Goal: Navigation & Orientation: Understand site structure

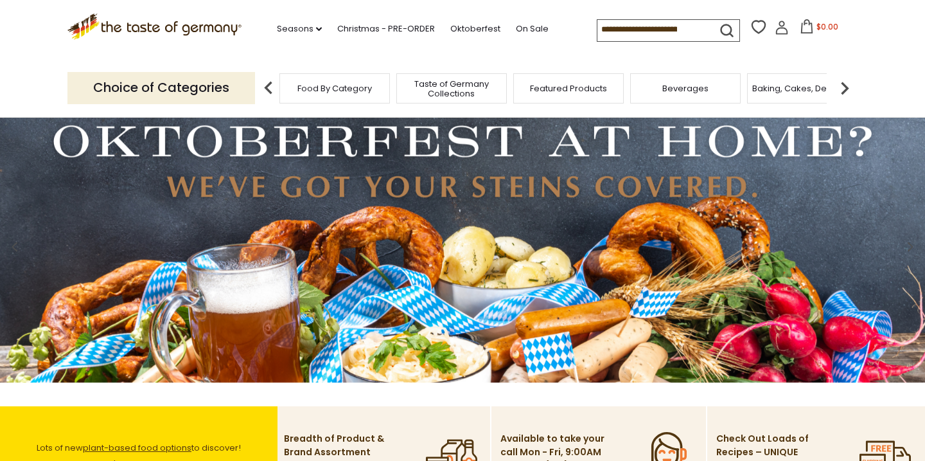
scroll to position [17, 0]
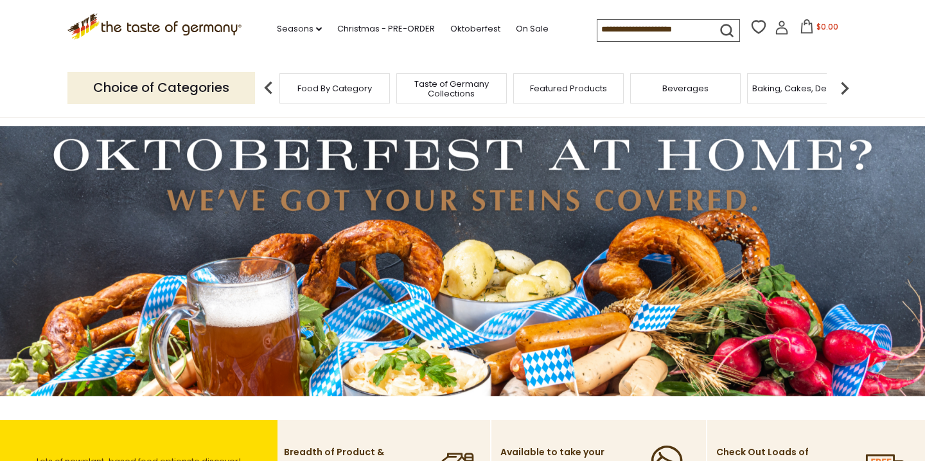
click at [571, 85] on span "Featured Products" at bounding box center [568, 89] width 77 height 10
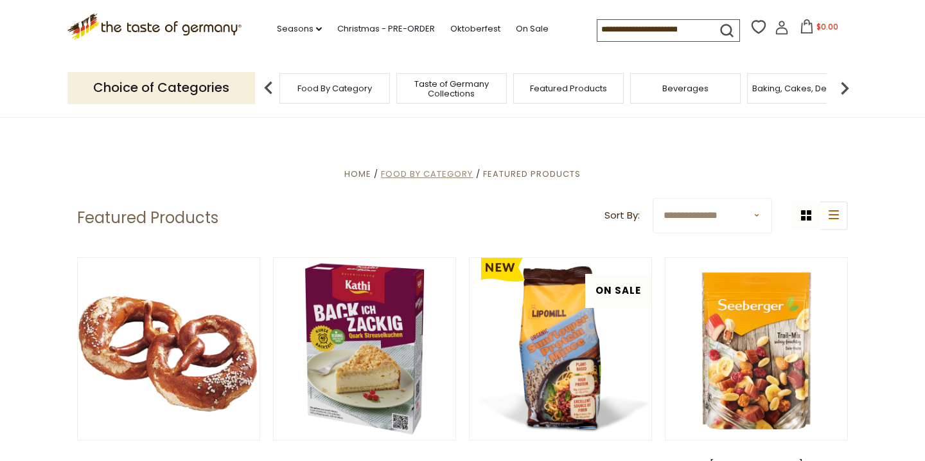
click at [441, 170] on span "Food By Category" at bounding box center [427, 174] width 92 height 12
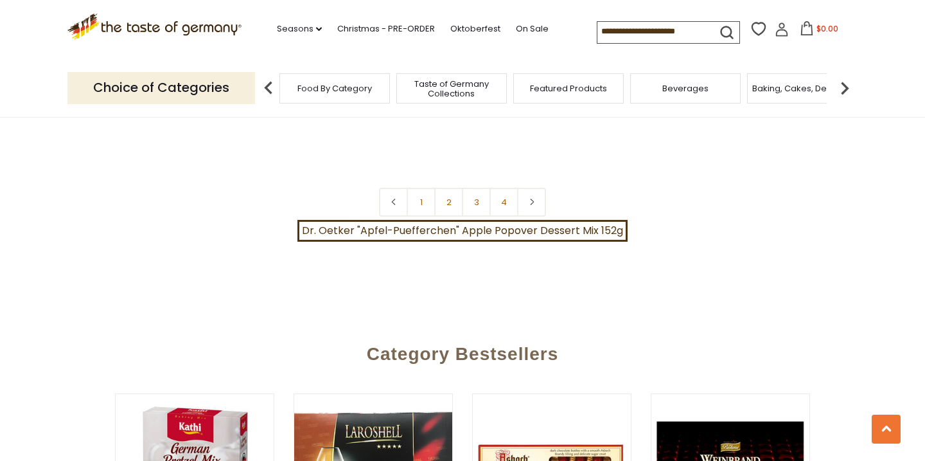
scroll to position [2956, 0]
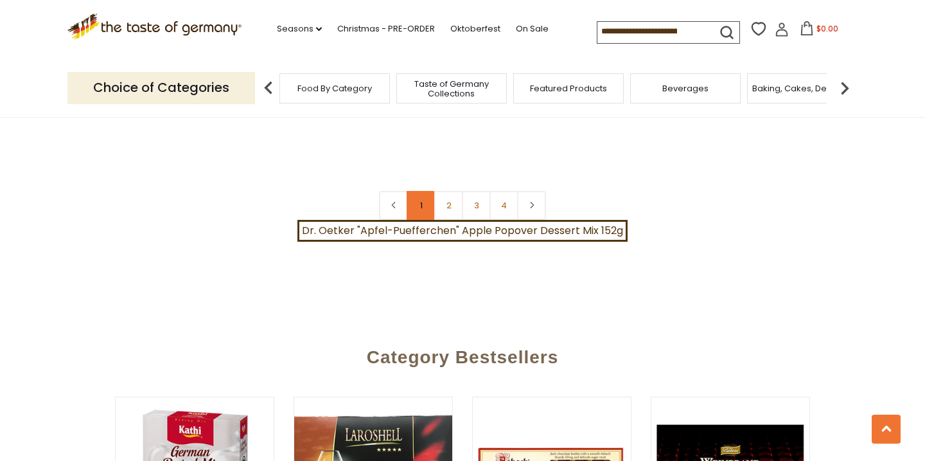
click at [418, 191] on link "1" at bounding box center [421, 205] width 29 height 29
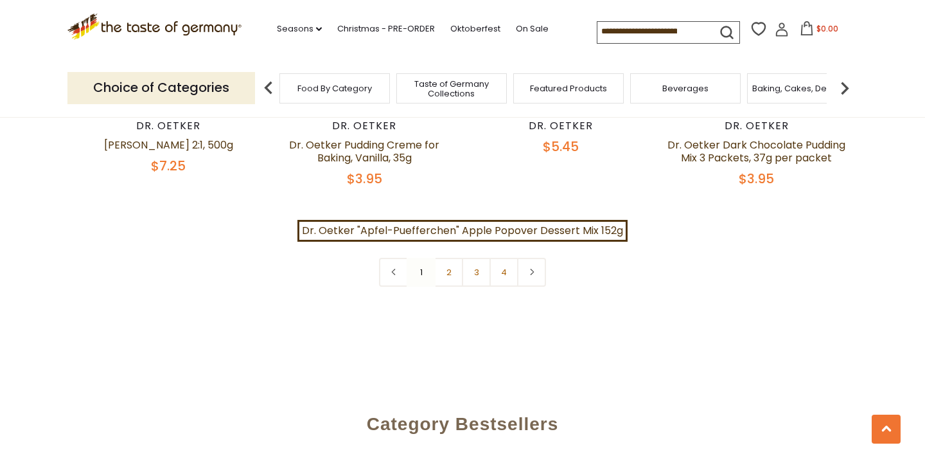
scroll to position [2909, 0]
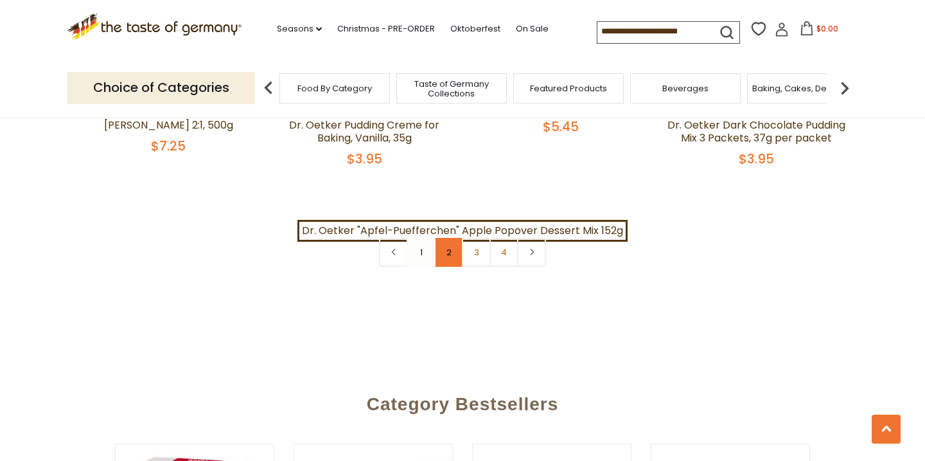
click at [445, 238] on link "2" at bounding box center [448, 252] width 29 height 29
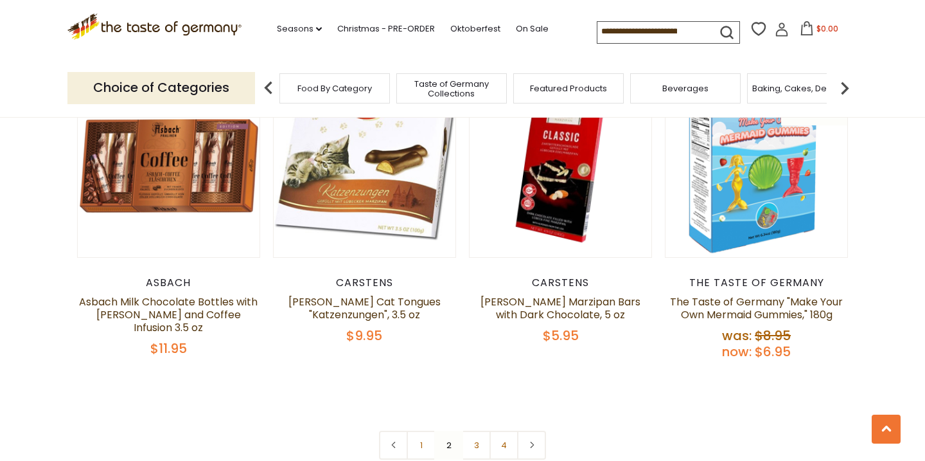
scroll to position [2795, 0]
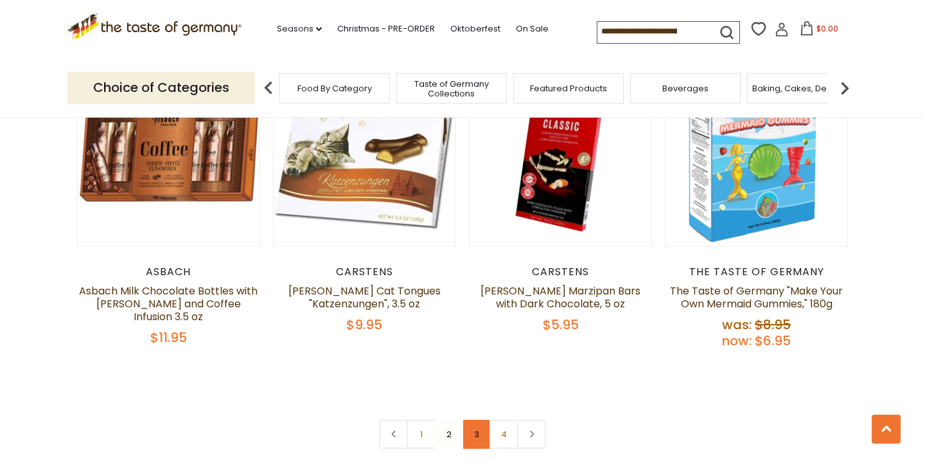
click at [477, 419] on link "3" at bounding box center [476, 433] width 29 height 29
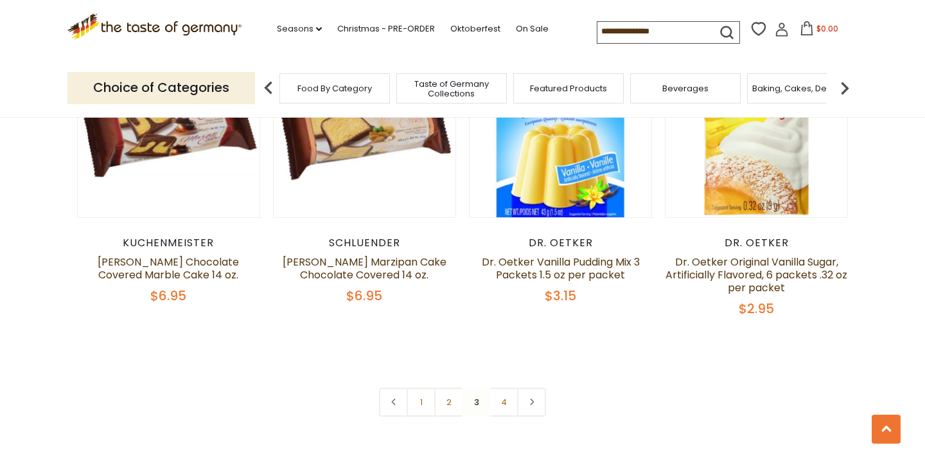
scroll to position [2780, 0]
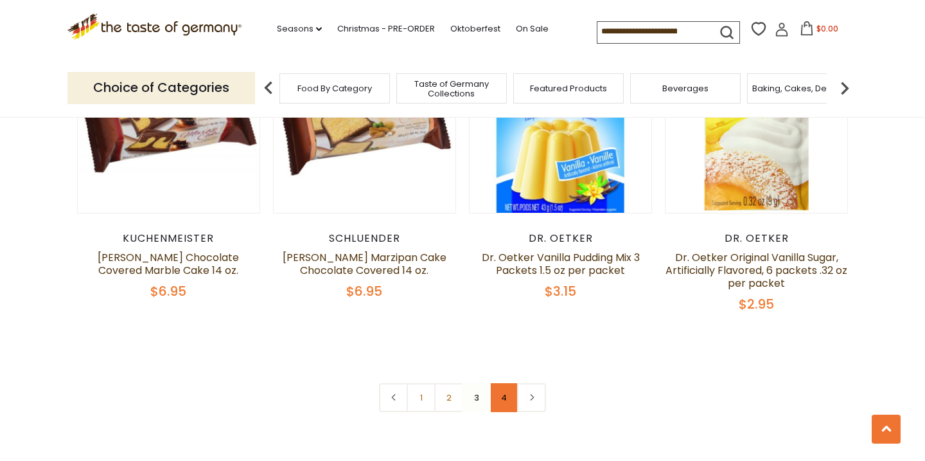
click at [504, 383] on link "4" at bounding box center [503, 397] width 29 height 29
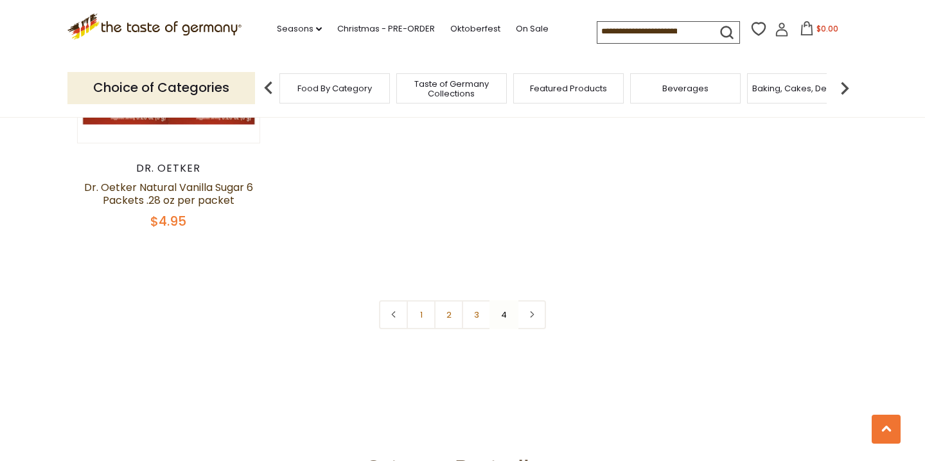
scroll to position [1864, 0]
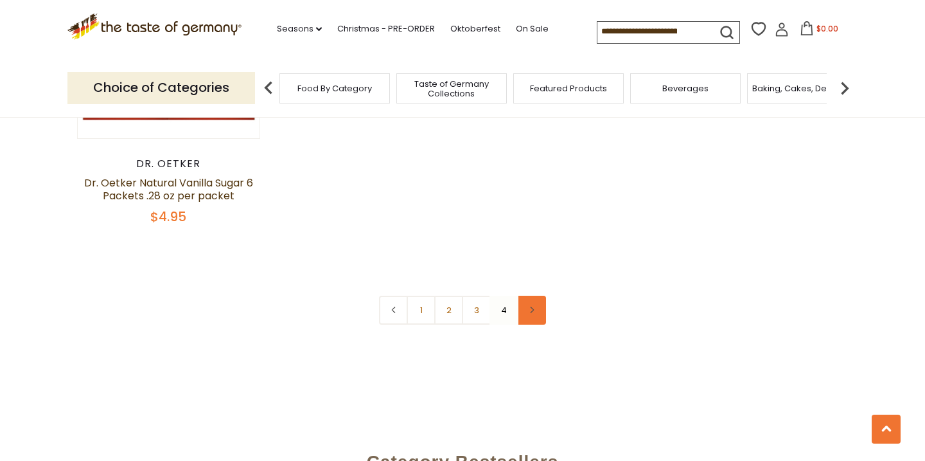
click at [534, 306] on icon at bounding box center [532, 309] width 8 height 6
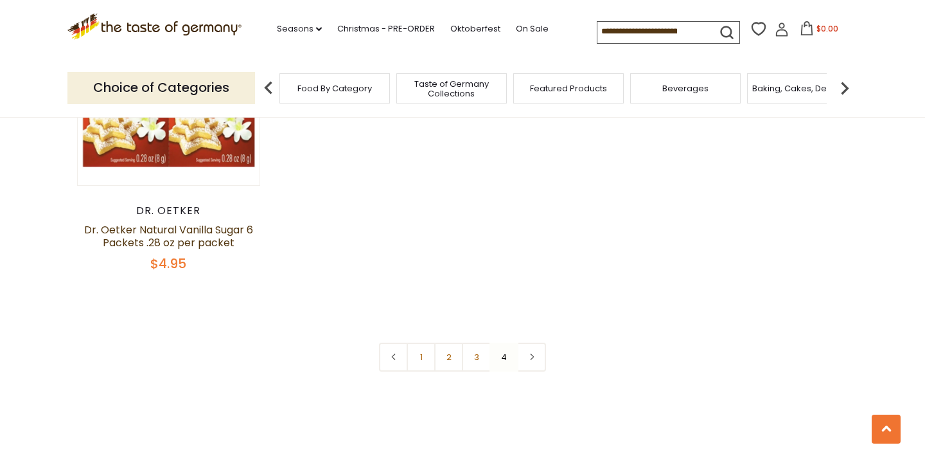
scroll to position [1819, 0]
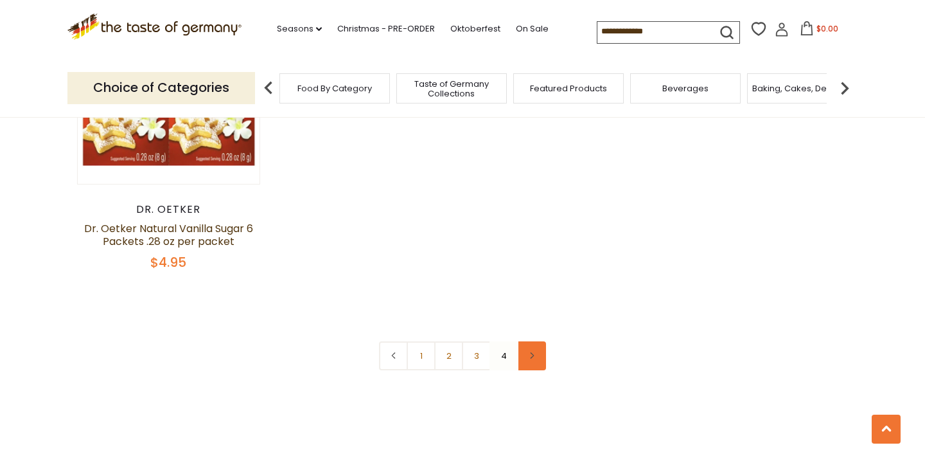
click at [534, 352] on icon at bounding box center [532, 355] width 8 height 6
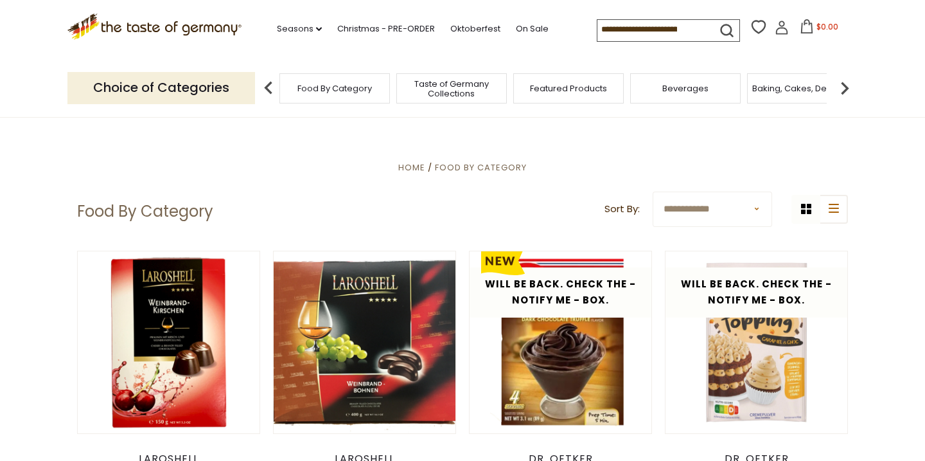
scroll to position [6, 0]
click at [847, 81] on img at bounding box center [845, 88] width 26 height 26
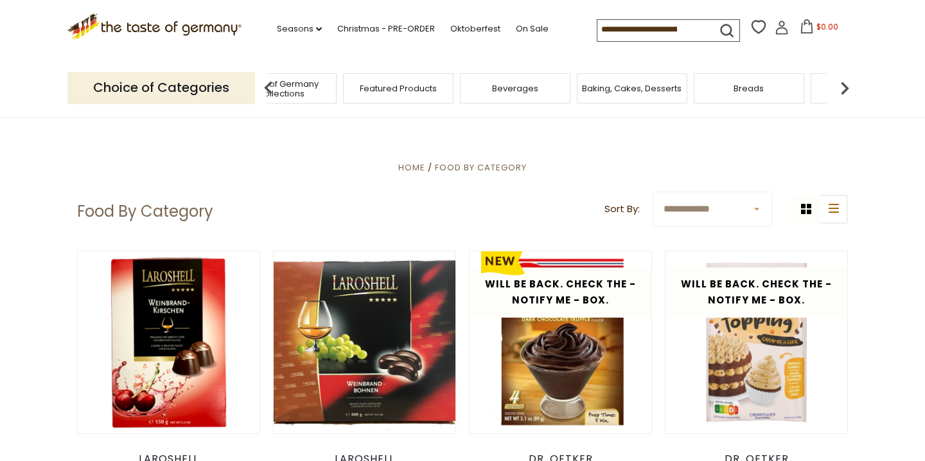
click at [752, 84] on span "Breads" at bounding box center [749, 89] width 30 height 10
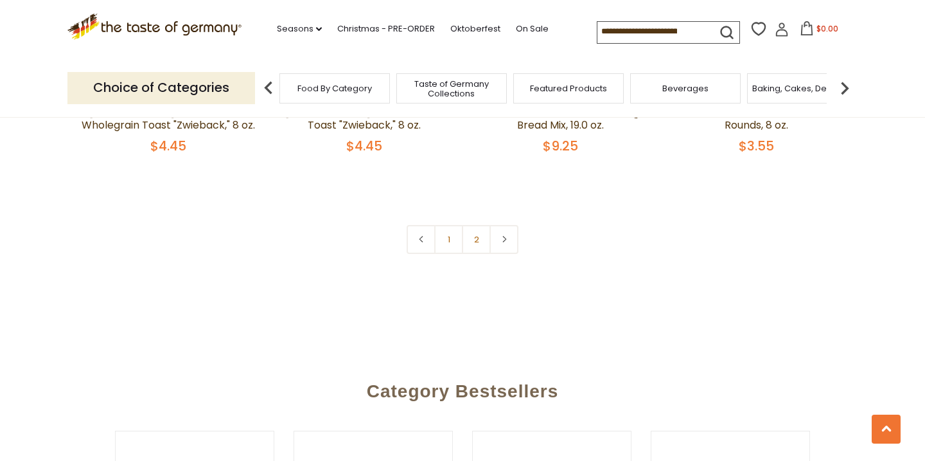
scroll to position [3090, 0]
click at [474, 233] on link "2" at bounding box center [476, 238] width 29 height 29
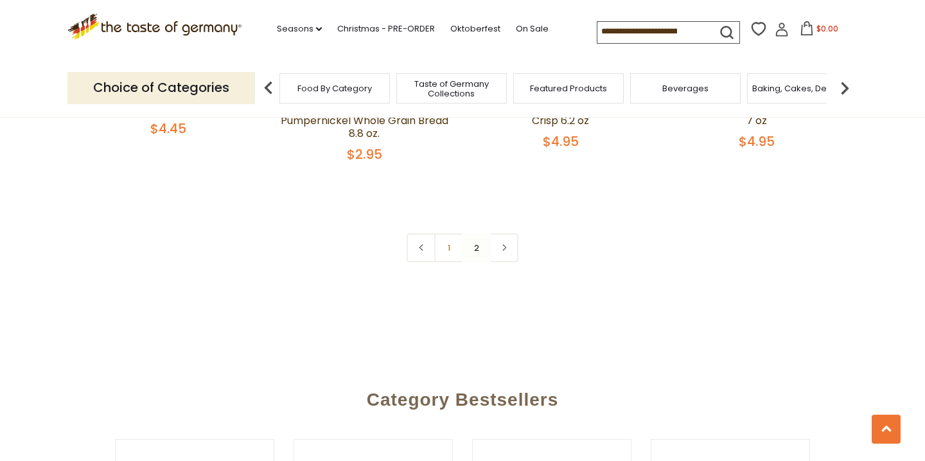
scroll to position [1853, 0]
click at [508, 241] on link at bounding box center [503, 245] width 29 height 29
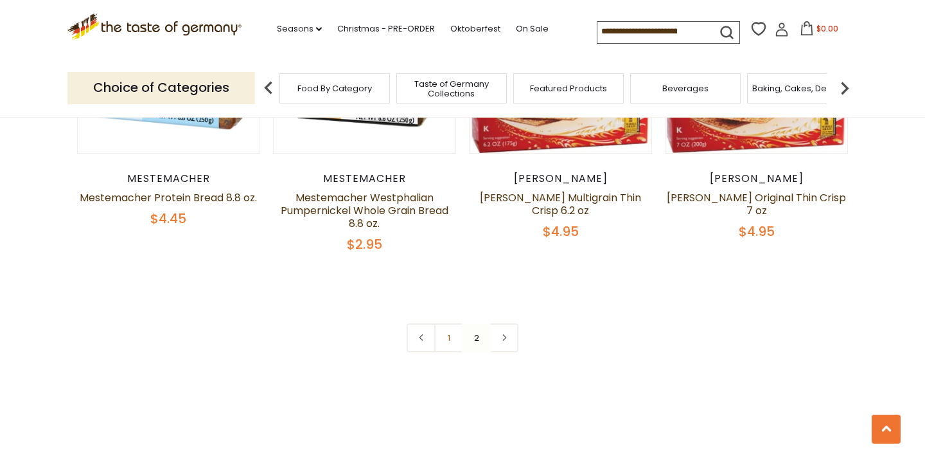
scroll to position [1752, 0]
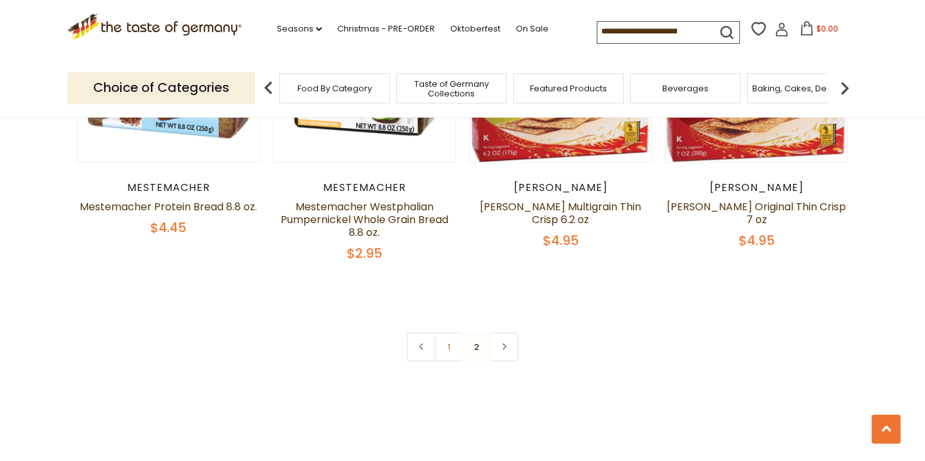
click at [848, 78] on img at bounding box center [845, 88] width 26 height 26
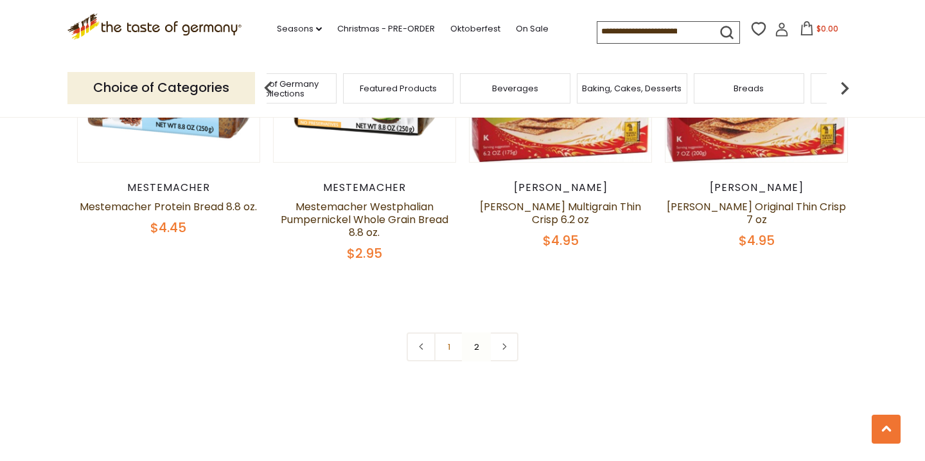
click at [845, 81] on img at bounding box center [845, 88] width 26 height 26
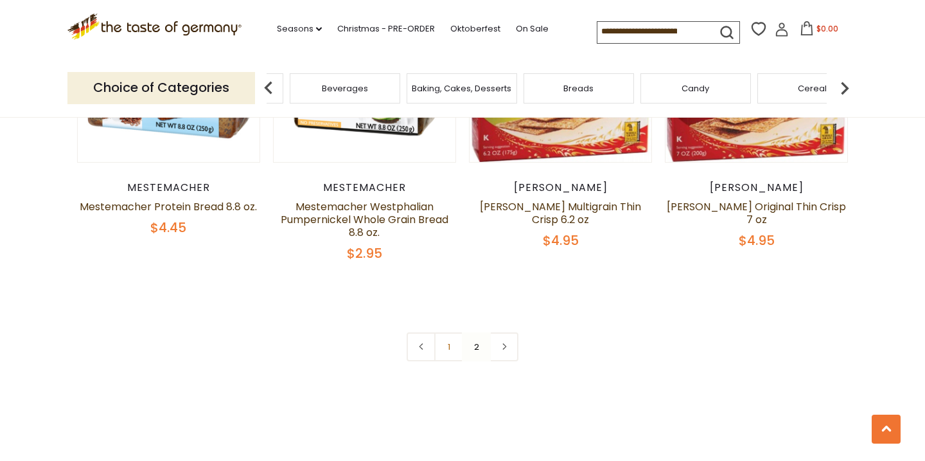
click at [845, 81] on img at bounding box center [845, 88] width 26 height 26
click at [845, 76] on img at bounding box center [845, 88] width 26 height 26
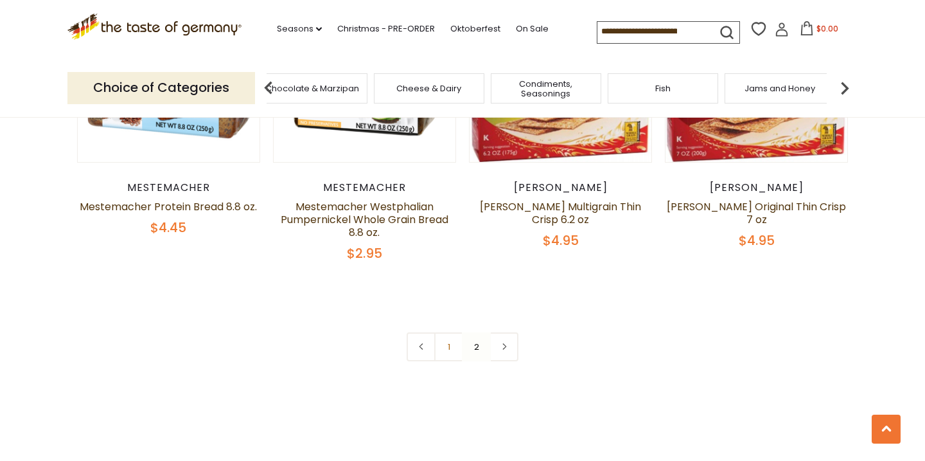
click at [552, 79] on span "Condiments, Seasonings" at bounding box center [546, 88] width 103 height 19
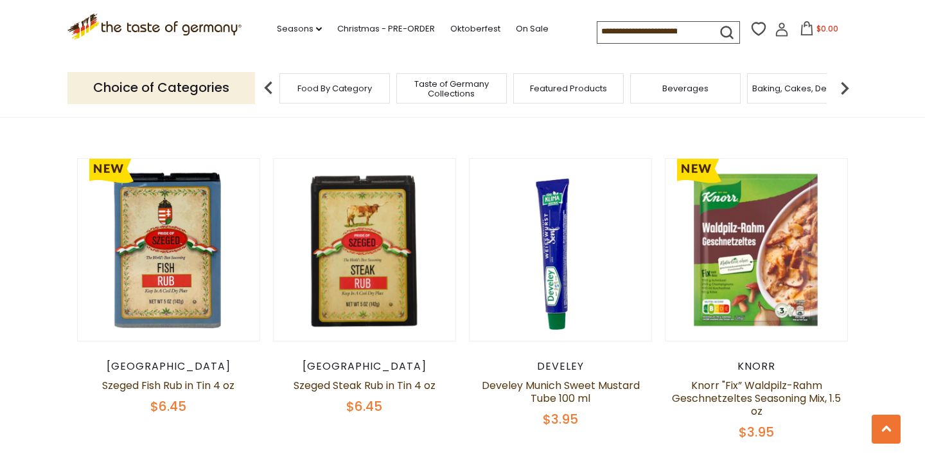
scroll to position [962, 0]
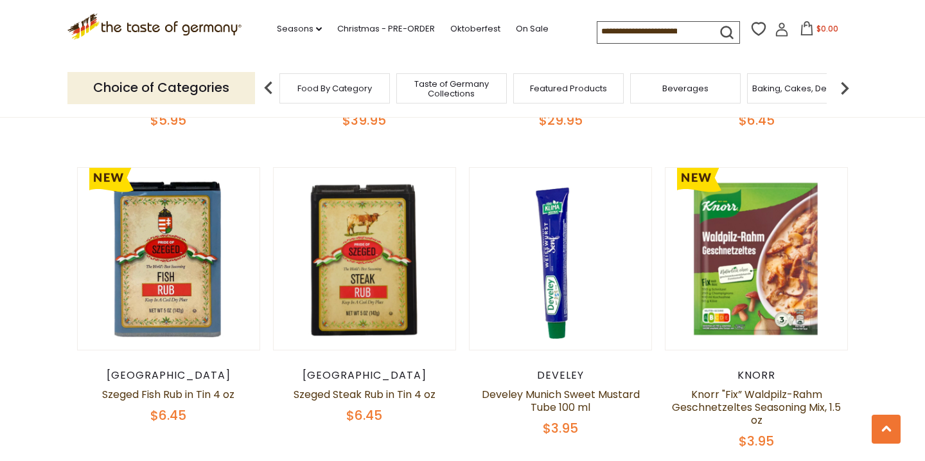
click at [848, 80] on img at bounding box center [845, 88] width 26 height 26
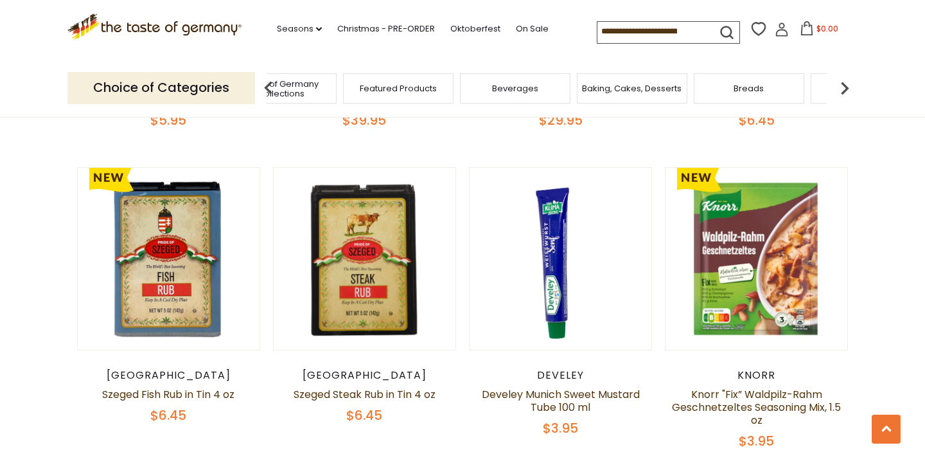
click at [759, 84] on span "Breads" at bounding box center [749, 89] width 30 height 10
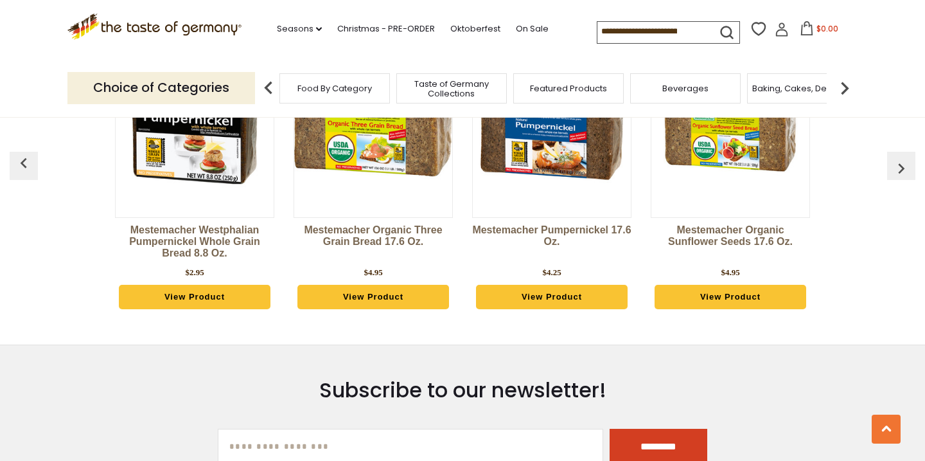
scroll to position [3483, 0]
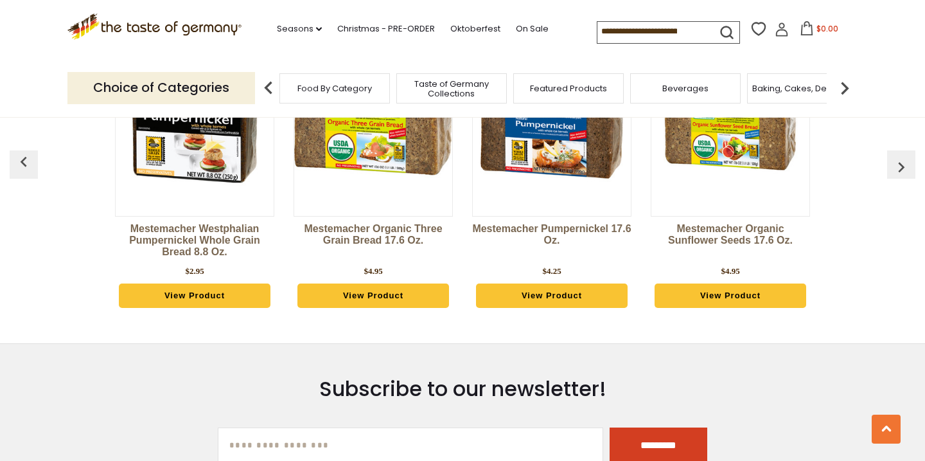
click at [904, 166] on img "button" at bounding box center [901, 167] width 21 height 21
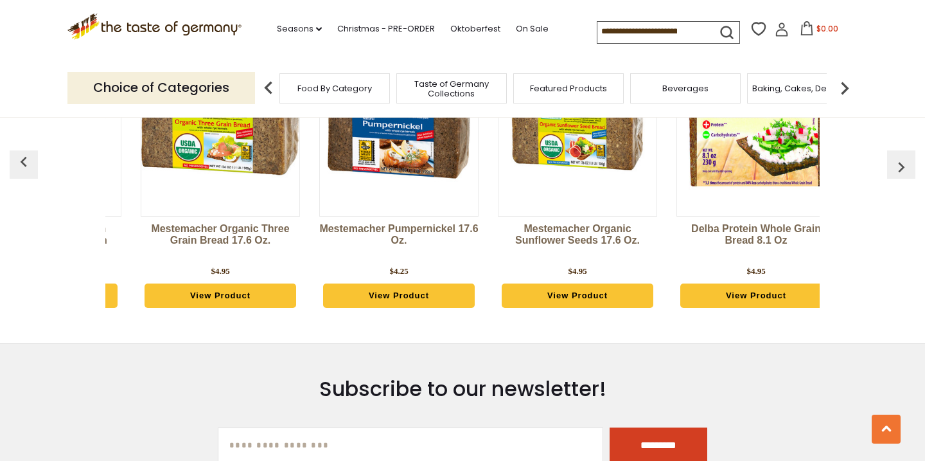
scroll to position [0, 179]
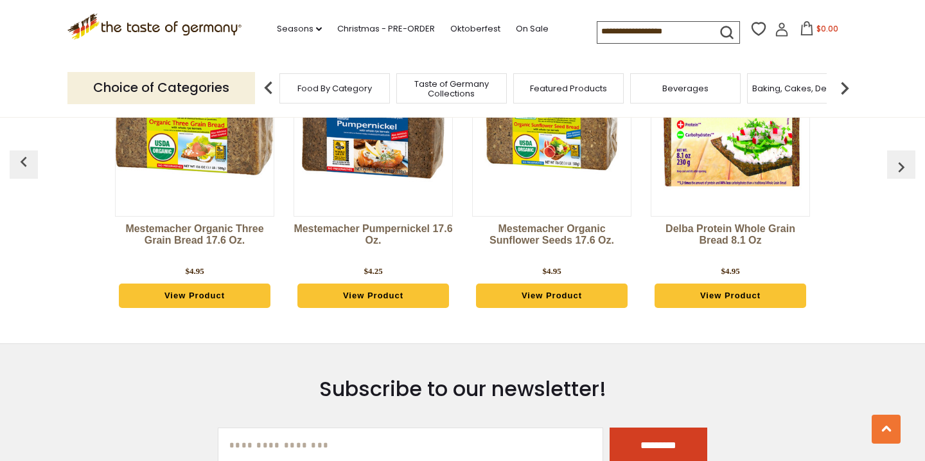
click at [904, 166] on img "button" at bounding box center [901, 167] width 21 height 21
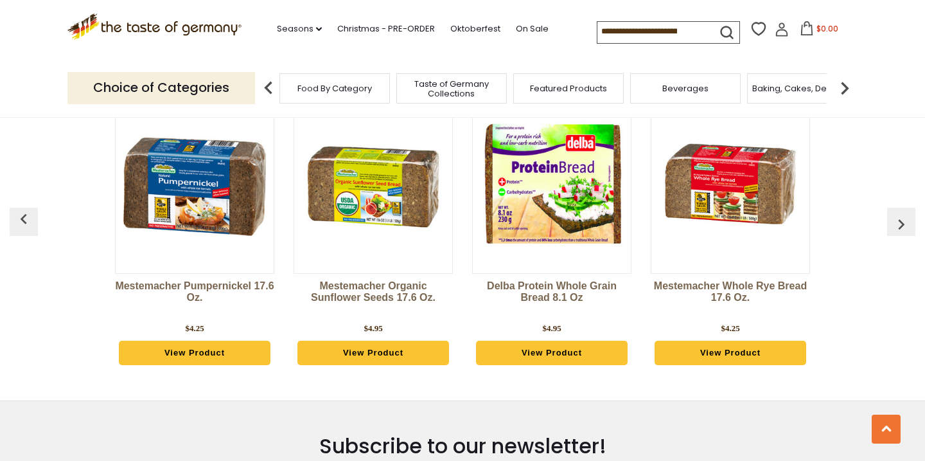
scroll to position [3418, 0]
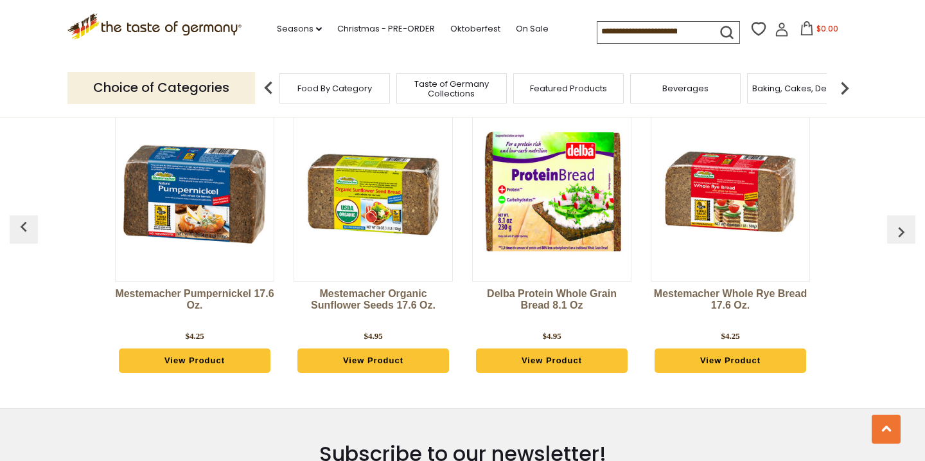
click at [899, 218] on button "button" at bounding box center [901, 229] width 28 height 28
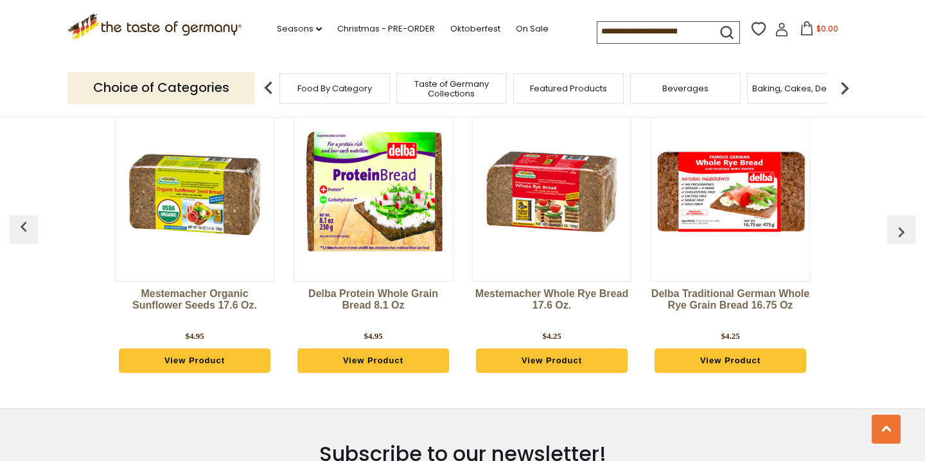
click at [899, 218] on button "button" at bounding box center [901, 229] width 28 height 28
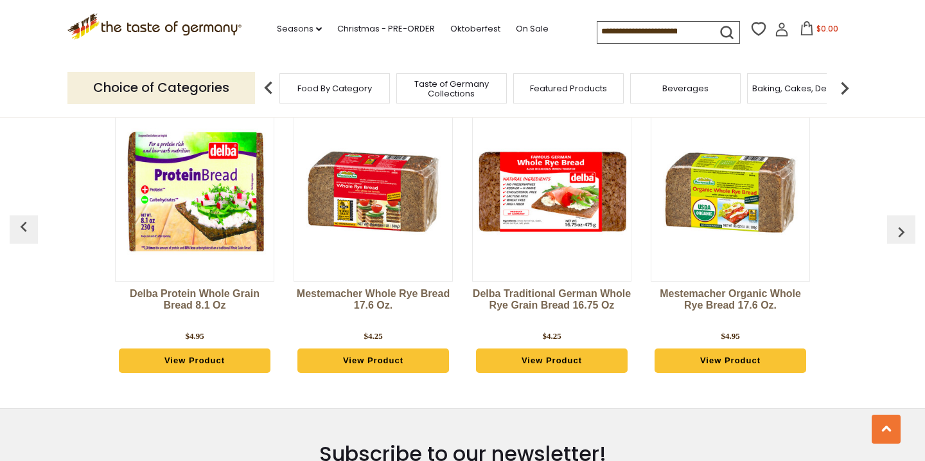
click at [899, 218] on button "button" at bounding box center [901, 229] width 28 height 28
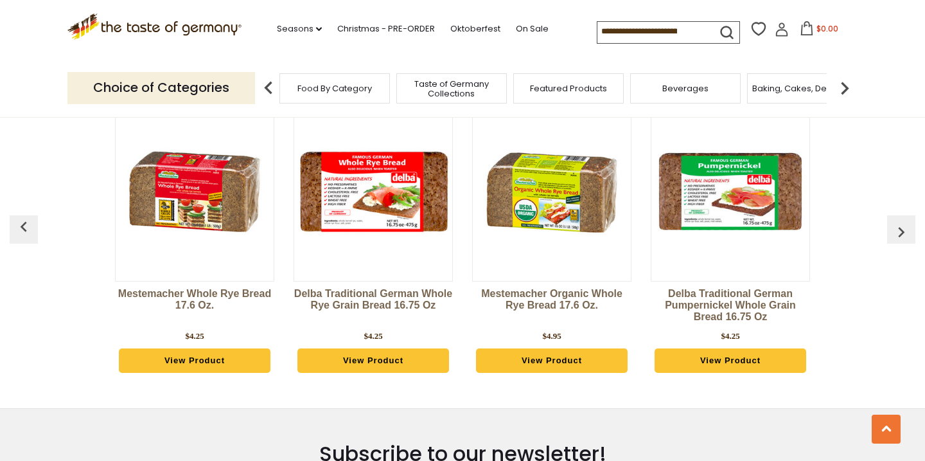
click at [899, 218] on button "button" at bounding box center [901, 229] width 28 height 28
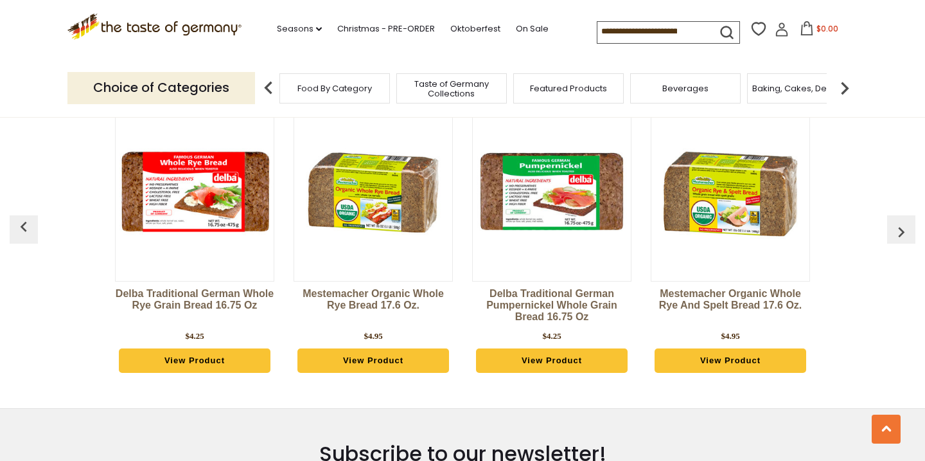
click at [899, 218] on button "button" at bounding box center [901, 229] width 28 height 28
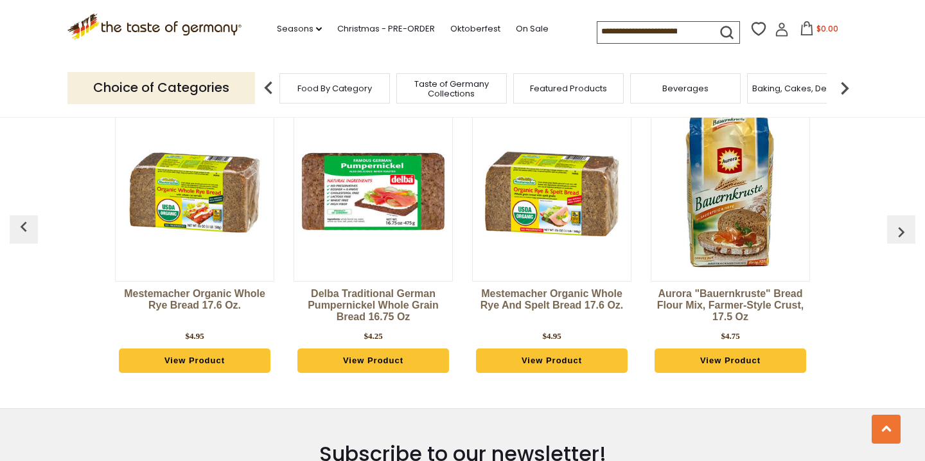
click at [899, 218] on button "button" at bounding box center [901, 229] width 28 height 28
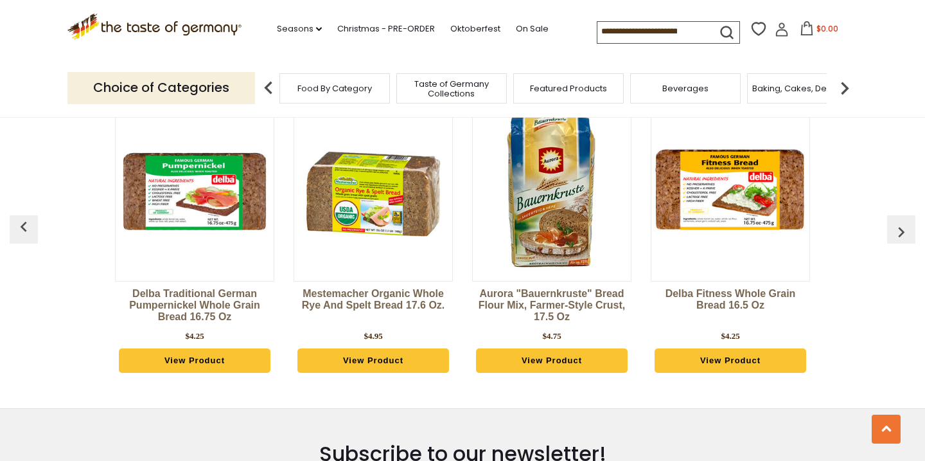
click at [899, 218] on button "button" at bounding box center [901, 229] width 28 height 28
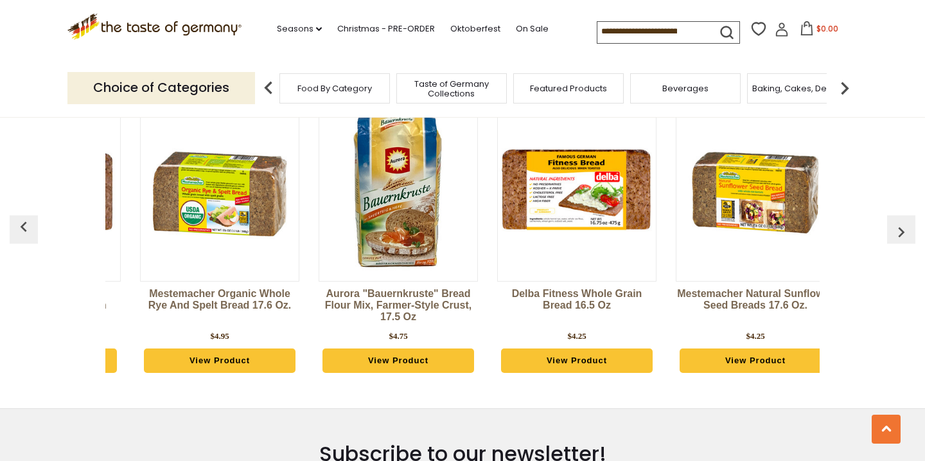
click at [899, 218] on button "button" at bounding box center [901, 229] width 28 height 28
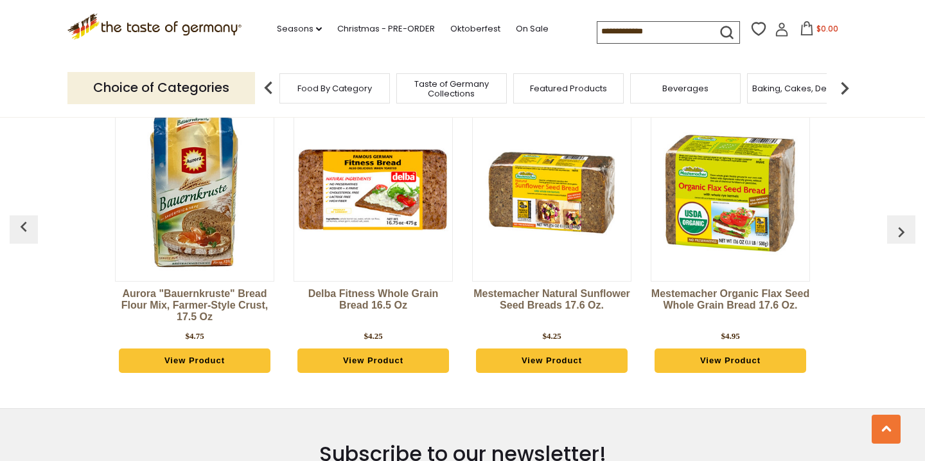
click at [899, 218] on button "button" at bounding box center [901, 229] width 28 height 28
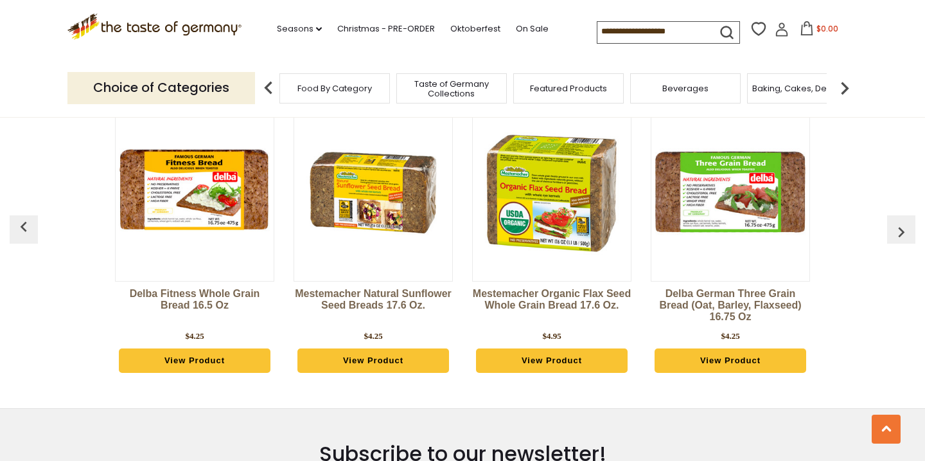
click at [899, 218] on button "button" at bounding box center [901, 229] width 28 height 28
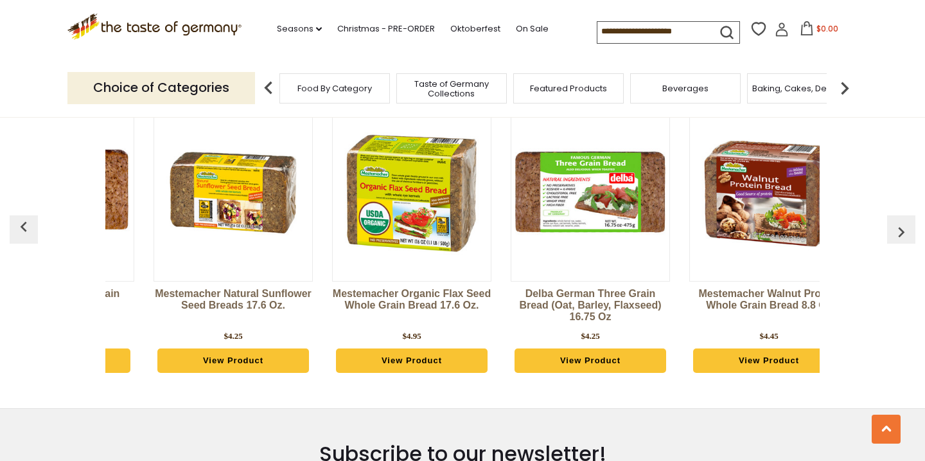
scroll to position [0, 2143]
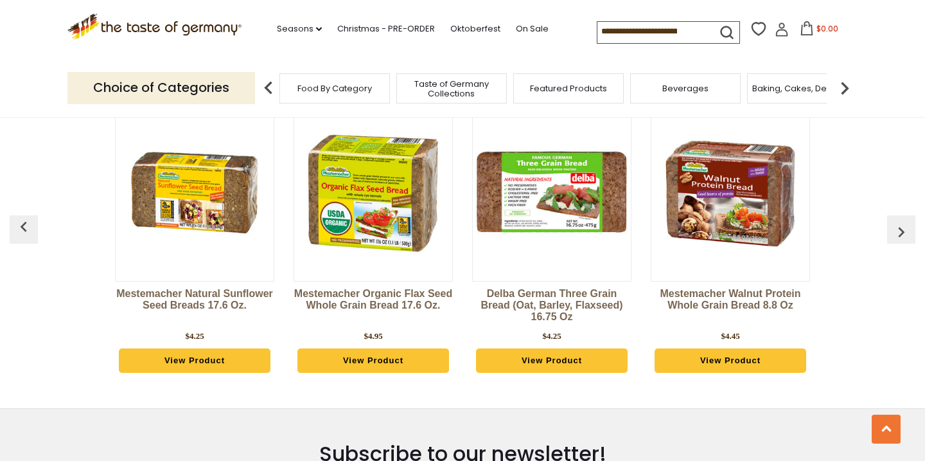
click at [899, 218] on button "button" at bounding box center [901, 229] width 28 height 28
click at [849, 79] on img at bounding box center [845, 88] width 26 height 26
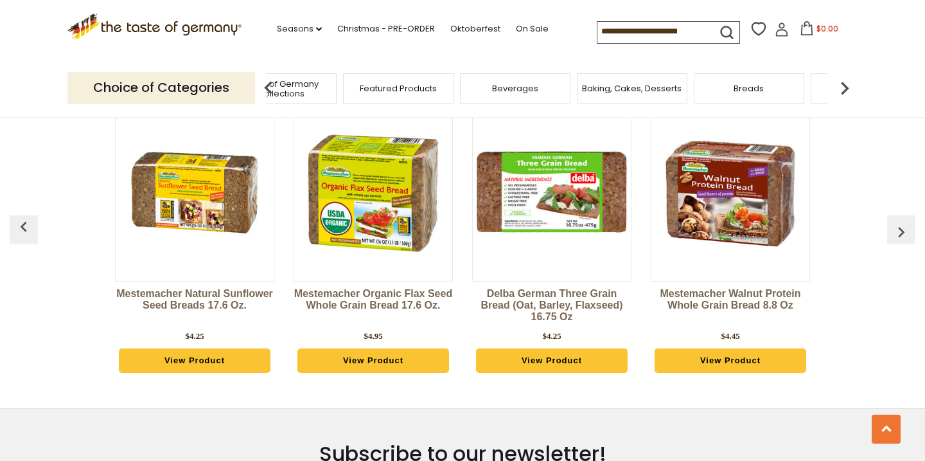
click at [844, 81] on img at bounding box center [845, 88] width 26 height 26
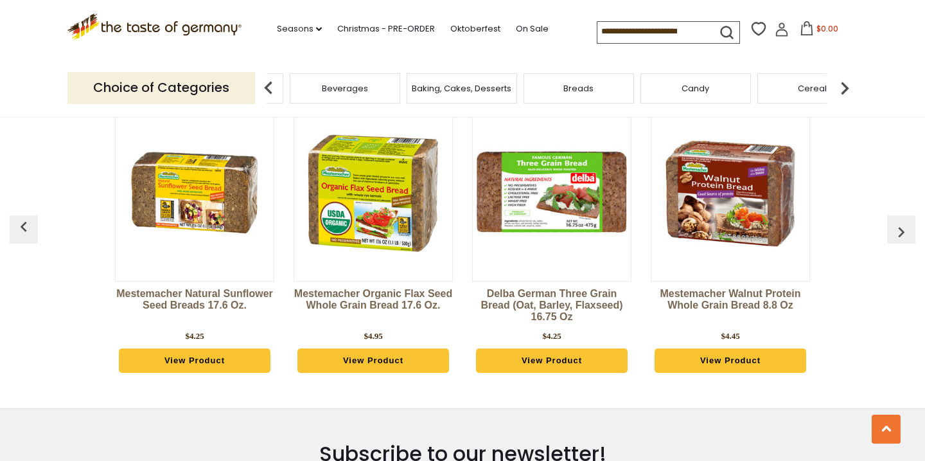
click at [844, 81] on img at bounding box center [845, 88] width 26 height 26
click at [843, 81] on img at bounding box center [845, 88] width 26 height 26
click at [843, 82] on img at bounding box center [845, 88] width 26 height 26
click at [844, 83] on img at bounding box center [845, 88] width 26 height 26
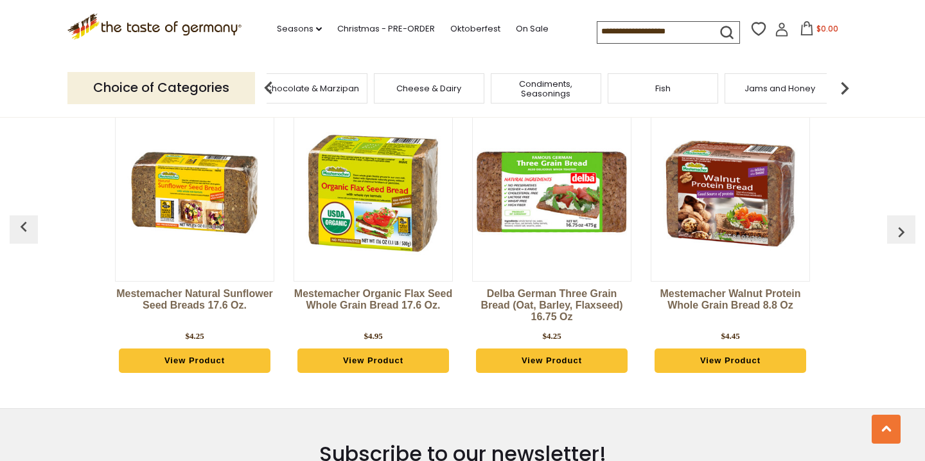
click at [847, 82] on img at bounding box center [845, 88] width 26 height 26
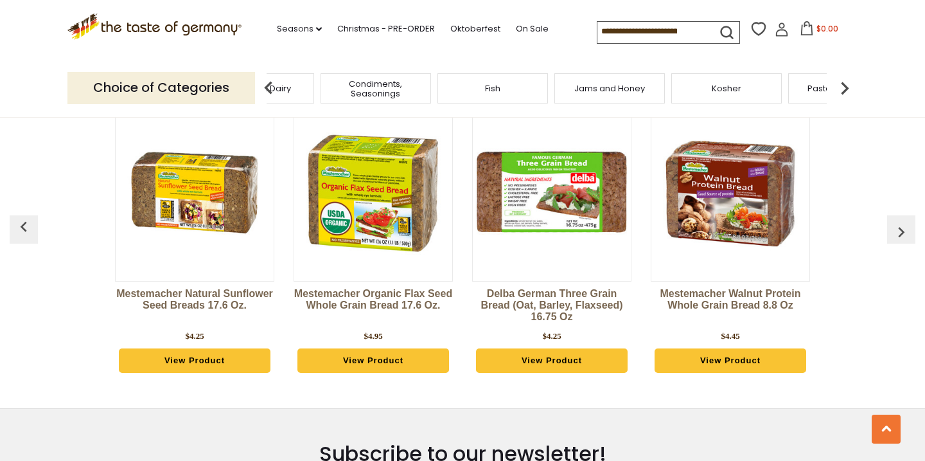
click at [850, 82] on img at bounding box center [845, 88] width 26 height 26
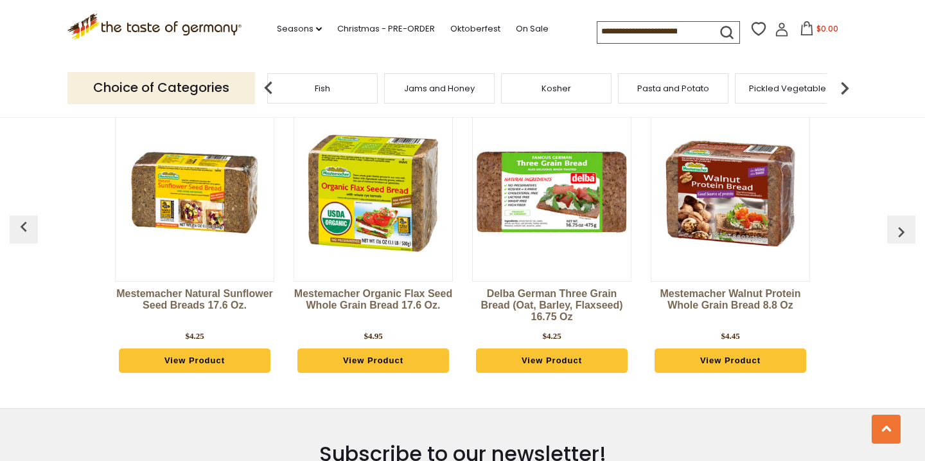
click at [666, 84] on span "Pasta and Potato" at bounding box center [673, 89] width 72 height 10
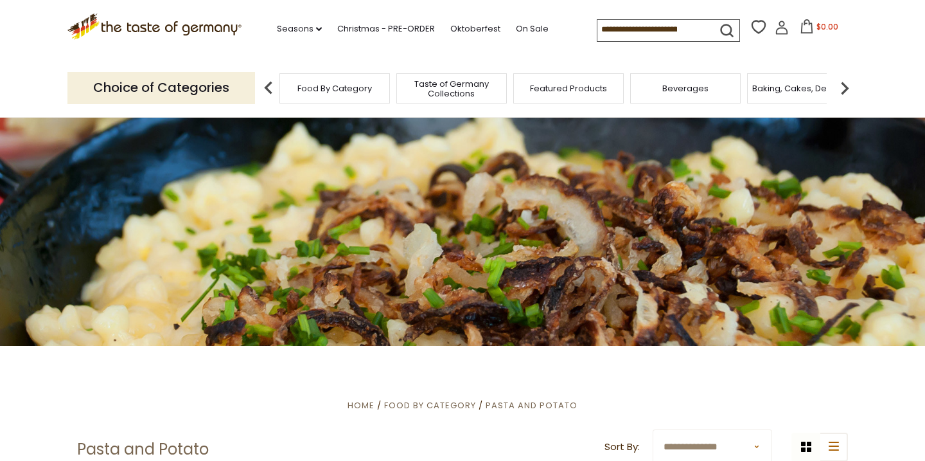
click at [846, 82] on img at bounding box center [845, 88] width 26 height 26
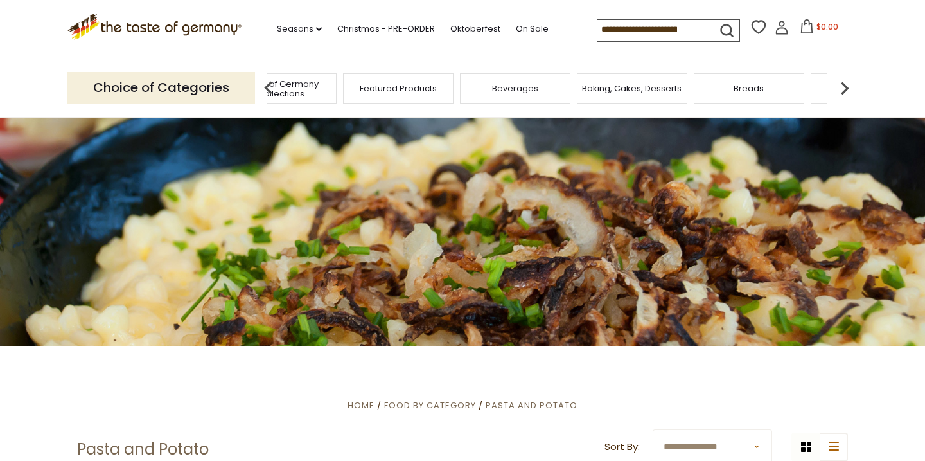
click at [846, 82] on img at bounding box center [845, 88] width 26 height 26
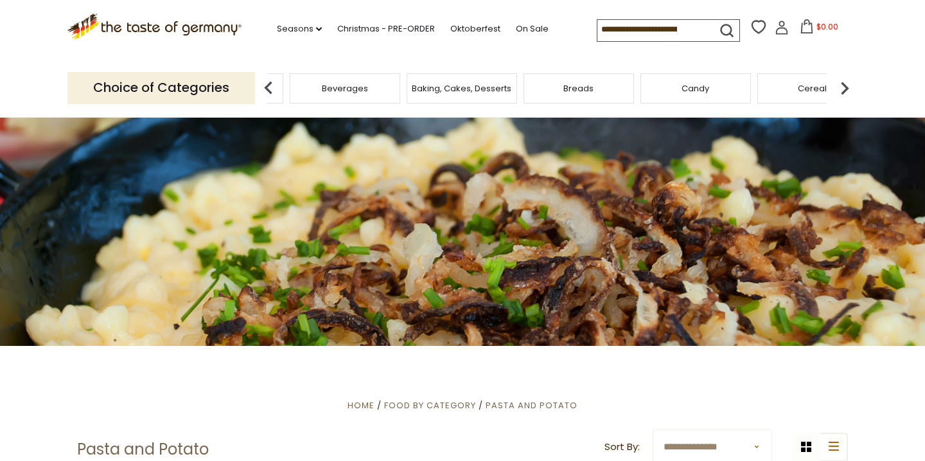
click at [846, 82] on img at bounding box center [845, 88] width 26 height 26
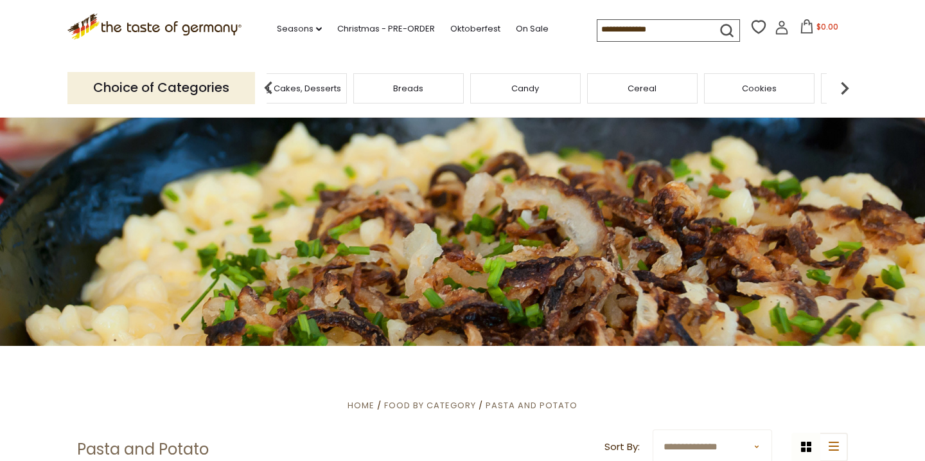
click at [846, 82] on img at bounding box center [845, 88] width 26 height 26
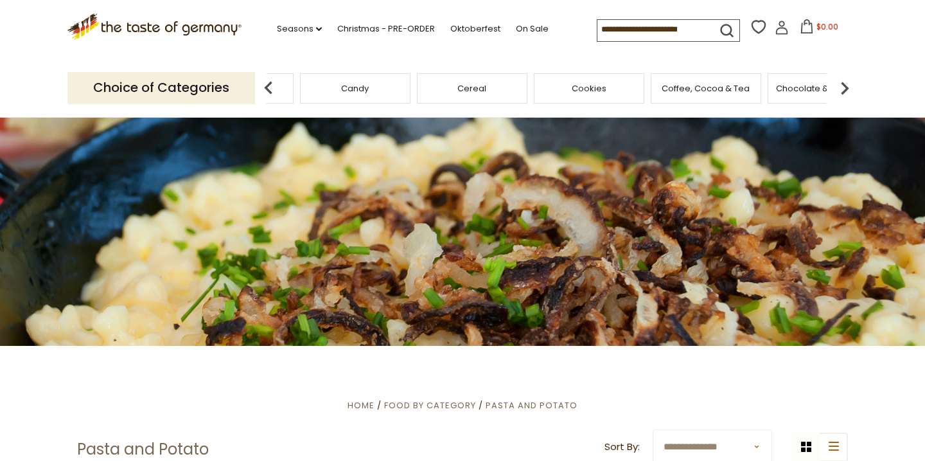
click at [846, 82] on img at bounding box center [845, 88] width 26 height 26
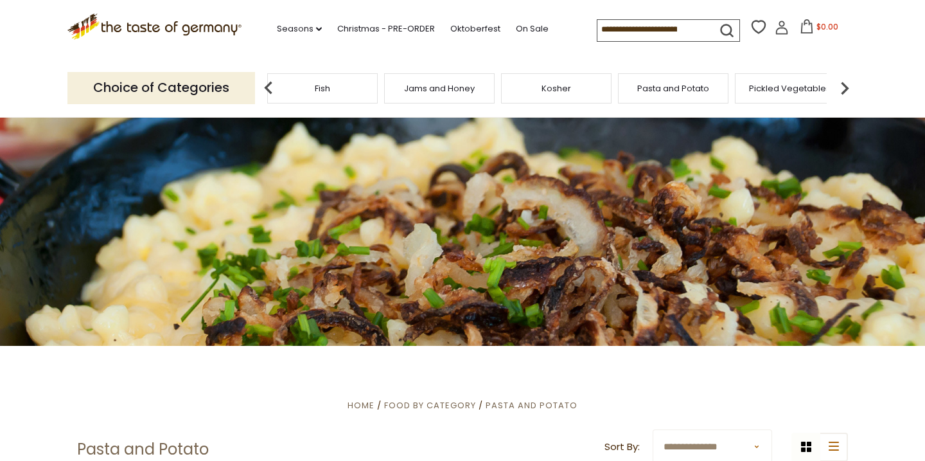
click at [846, 82] on img at bounding box center [845, 88] width 26 height 26
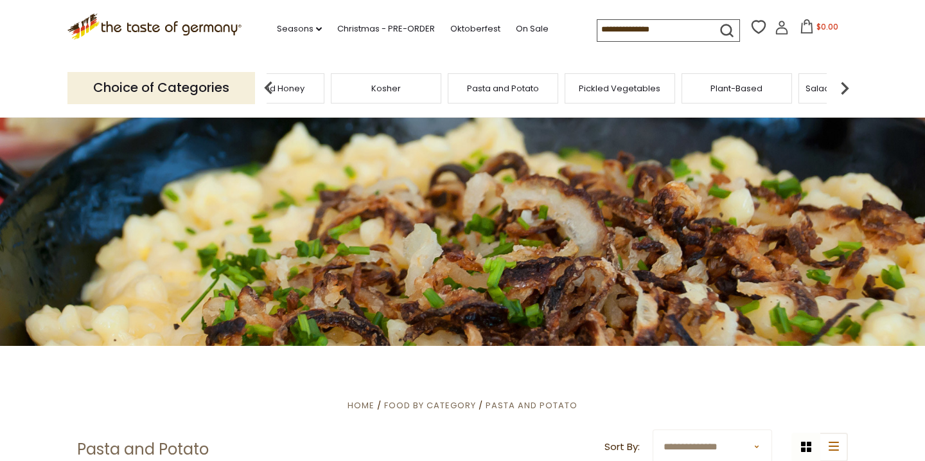
click at [846, 82] on img at bounding box center [845, 88] width 26 height 26
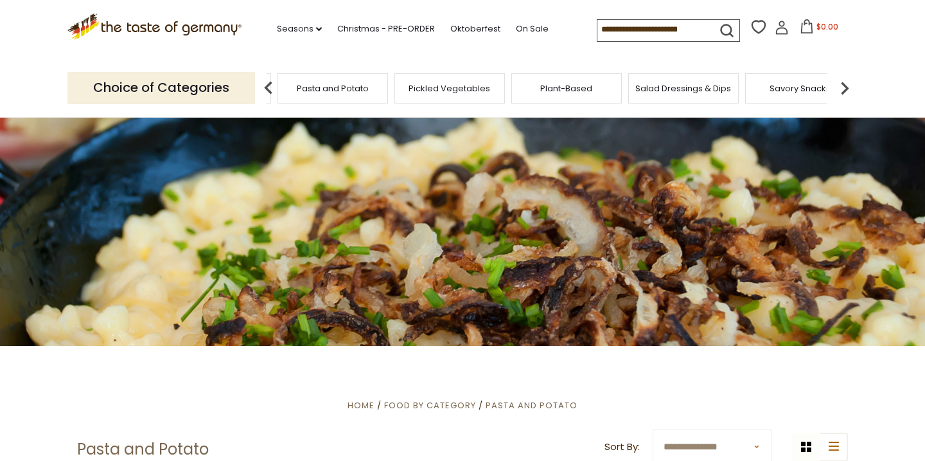
click at [842, 81] on img at bounding box center [845, 88] width 26 height 26
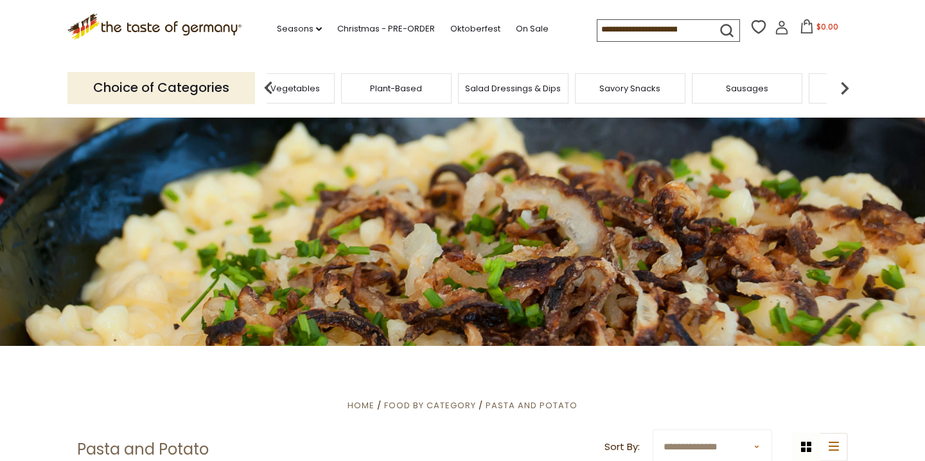
click at [842, 81] on img at bounding box center [845, 88] width 26 height 26
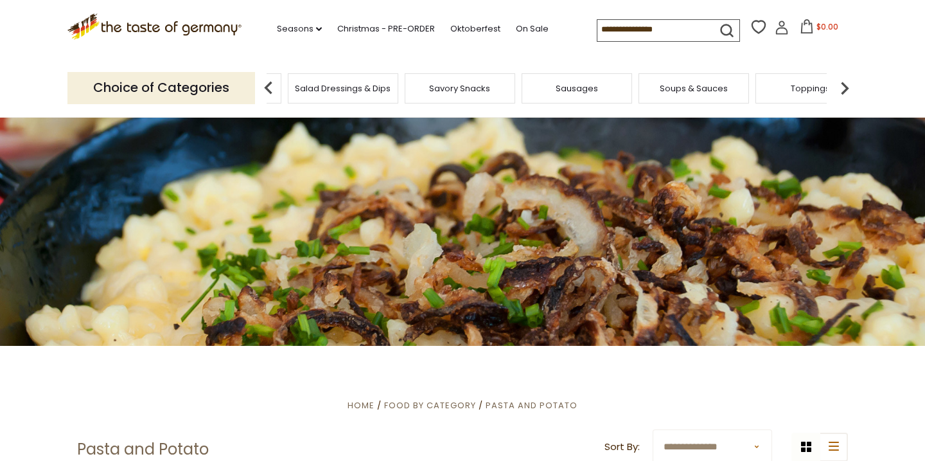
click at [842, 82] on img at bounding box center [845, 88] width 26 height 26
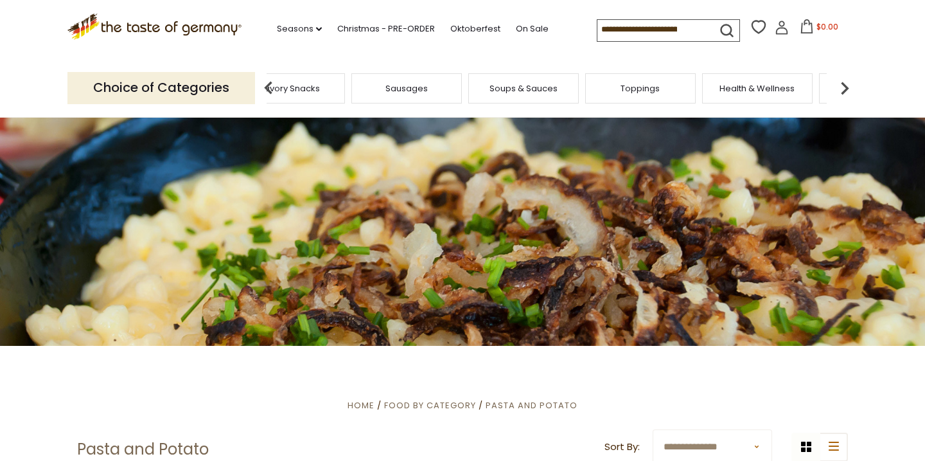
click at [841, 83] on img at bounding box center [845, 88] width 26 height 26
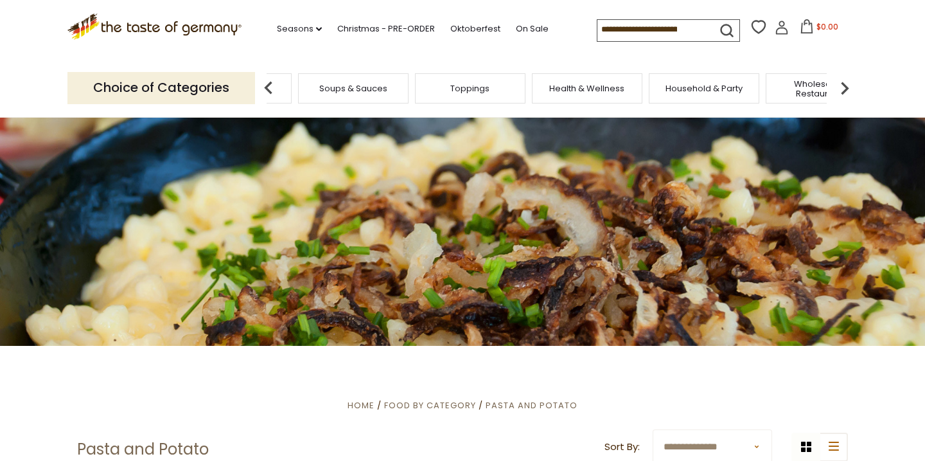
click at [841, 84] on img at bounding box center [845, 88] width 26 height 26
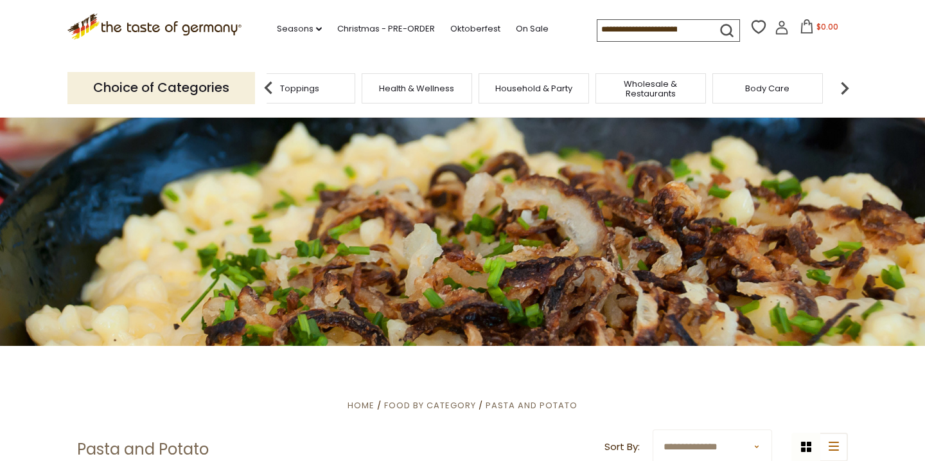
click at [841, 84] on img at bounding box center [845, 88] width 26 height 26
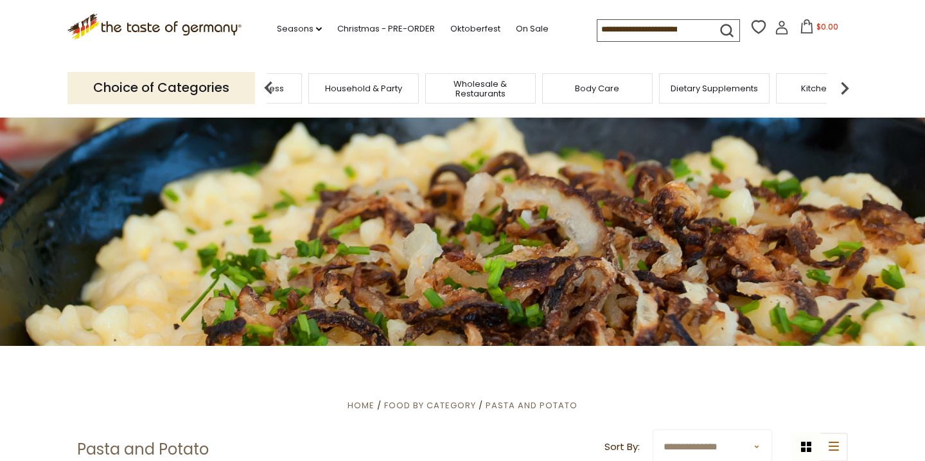
click at [841, 84] on img at bounding box center [845, 88] width 26 height 26
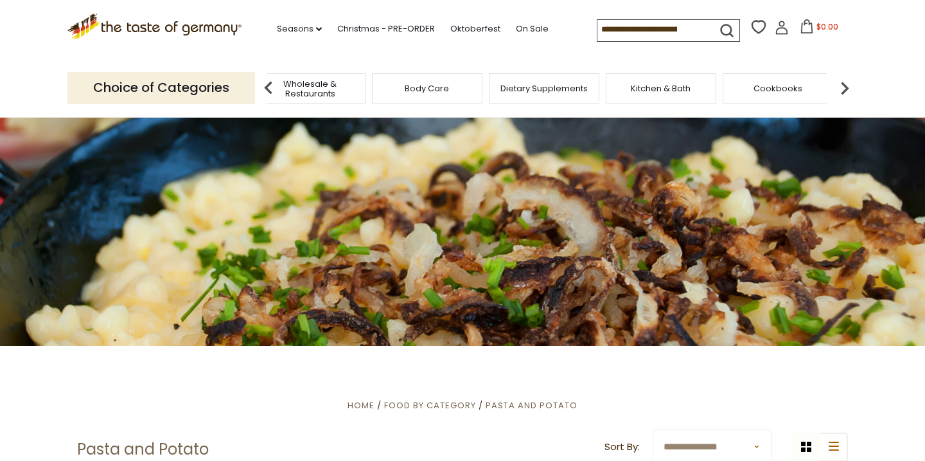
click at [841, 84] on img at bounding box center [845, 88] width 26 height 26
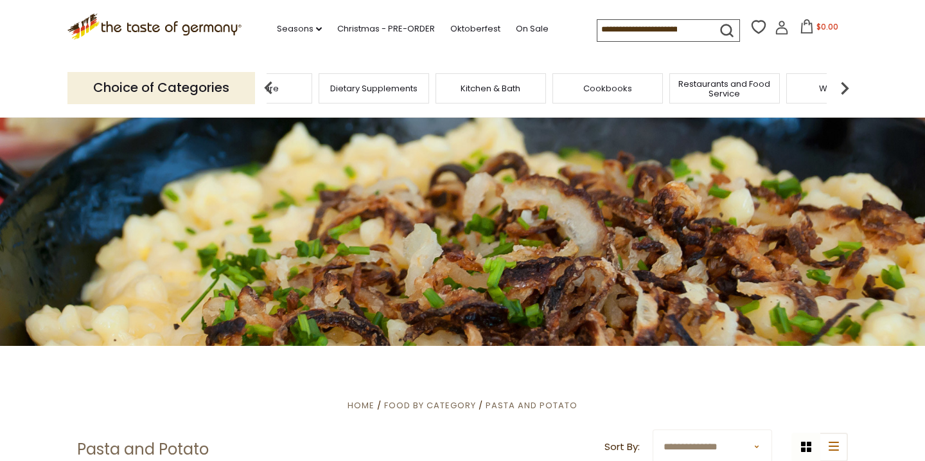
click at [841, 84] on img at bounding box center [845, 88] width 26 height 26
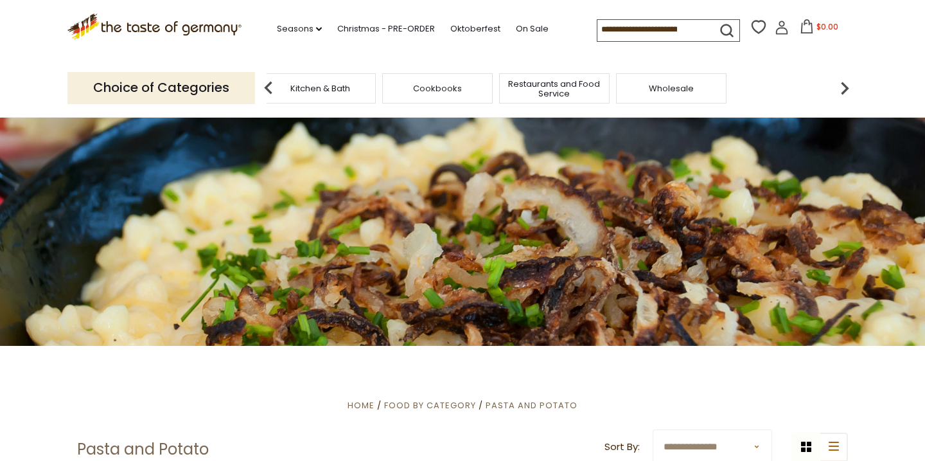
click at [841, 83] on img at bounding box center [845, 88] width 26 height 26
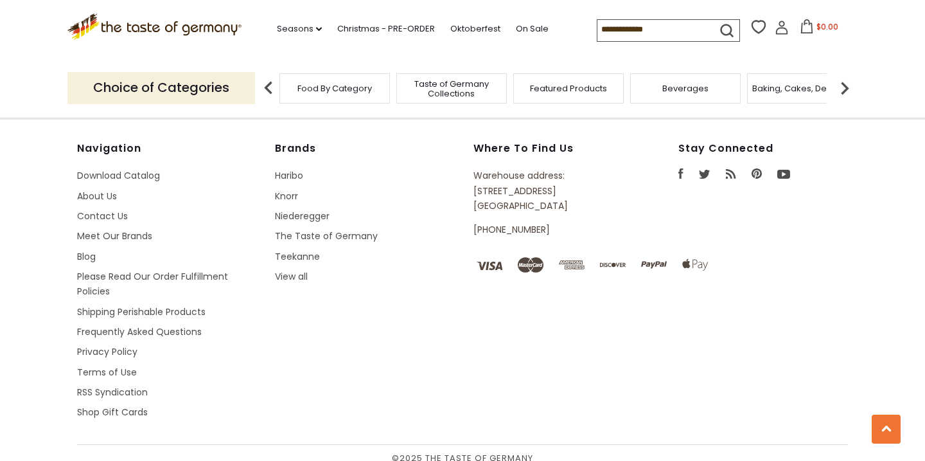
scroll to position [1037, 0]
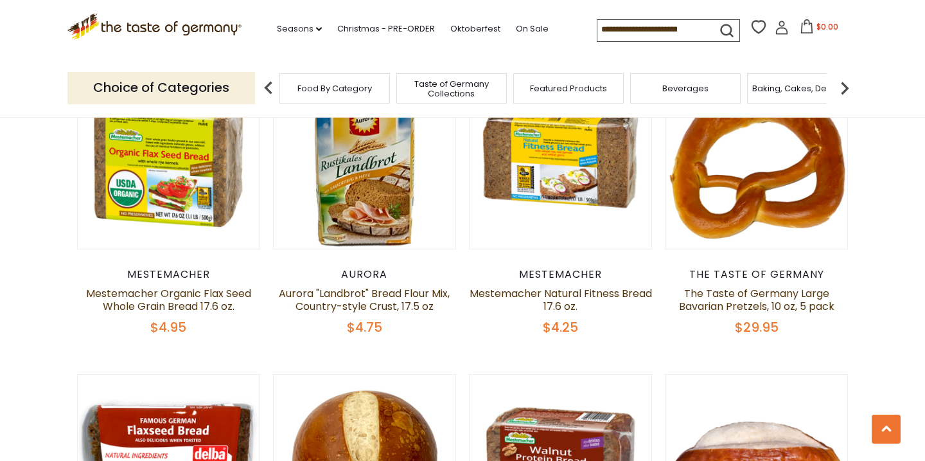
scroll to position [1853, 0]
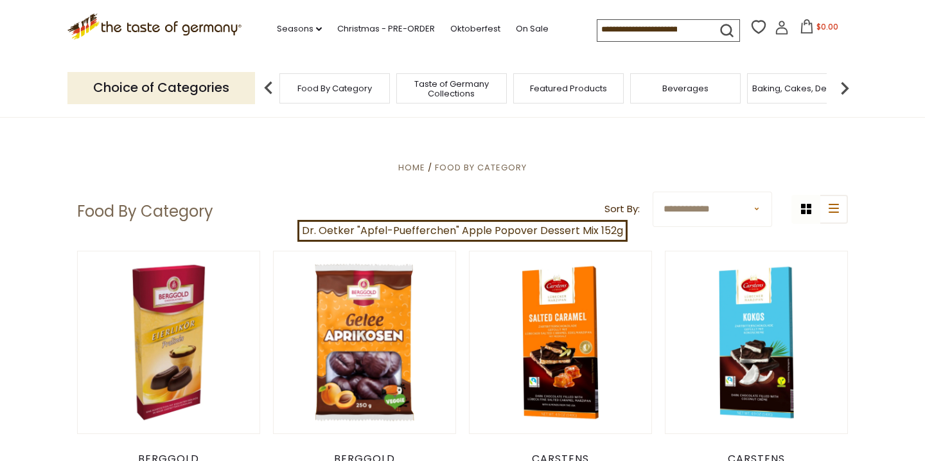
scroll to position [1864, 0]
